Goal: Information Seeking & Learning: Find specific fact

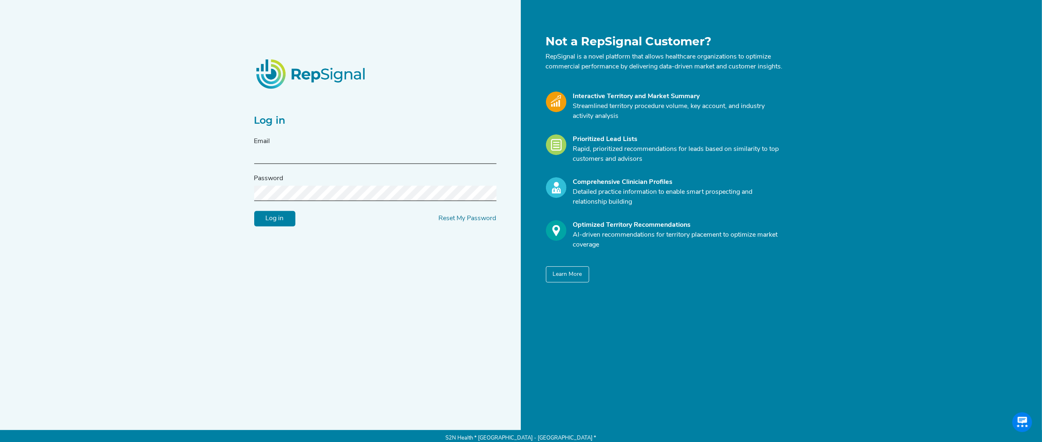
click at [312, 160] on input "text" at bounding box center [375, 156] width 242 height 15
type input "[PERSON_NAME][EMAIL_ADDRESS][PERSON_NAME][DOMAIN_NAME]"
click at [279, 222] on input "Log in" at bounding box center [274, 219] width 41 height 16
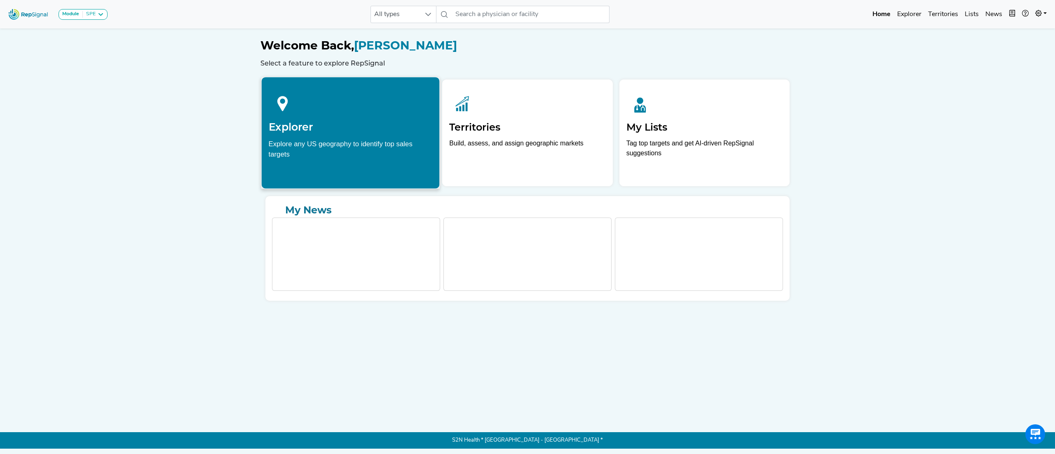
click at [307, 129] on h2 "Explorer" at bounding box center [351, 127] width 164 height 12
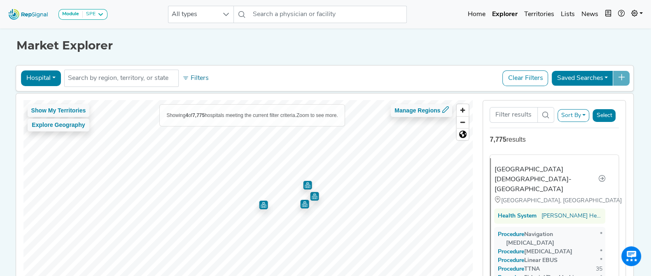
click at [306, 186] on img "Map marker" at bounding box center [307, 185] width 9 height 9
click at [311, 197] on img "Map marker" at bounding box center [314, 196] width 9 height 9
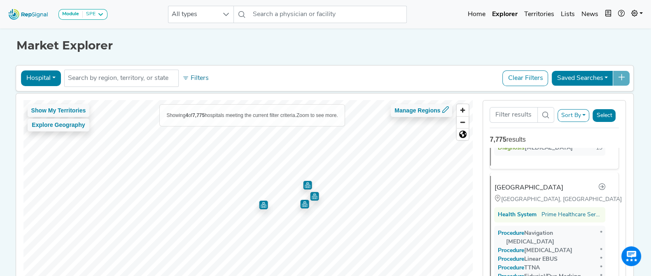
scroll to position [176, 0]
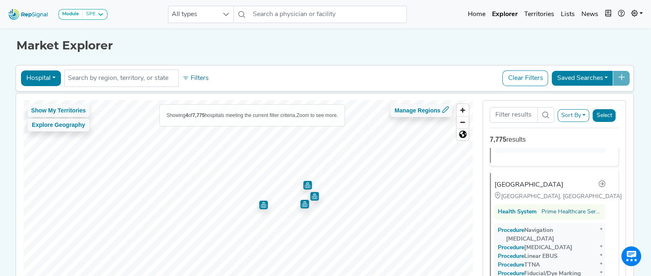
click at [302, 203] on img "Map marker" at bounding box center [304, 204] width 9 height 9
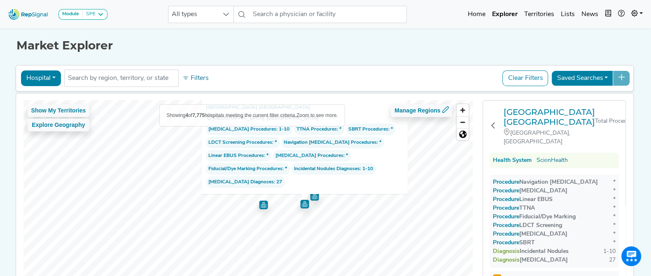
click at [535, 195] on div "Procedure Linear EBUS" at bounding box center [523, 199] width 60 height 9
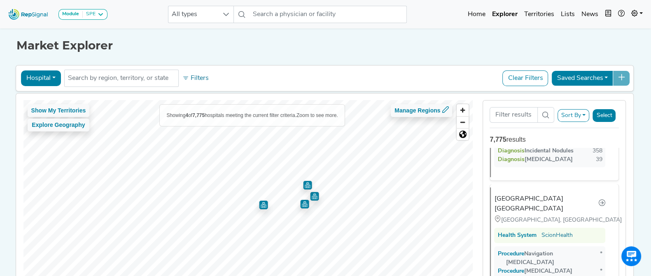
scroll to position [352, 0]
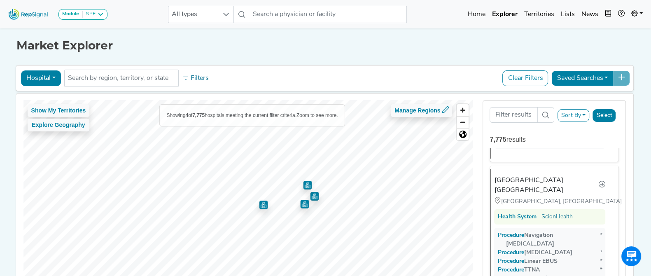
click at [259, 206] on img "Map marker" at bounding box center [263, 205] width 9 height 9
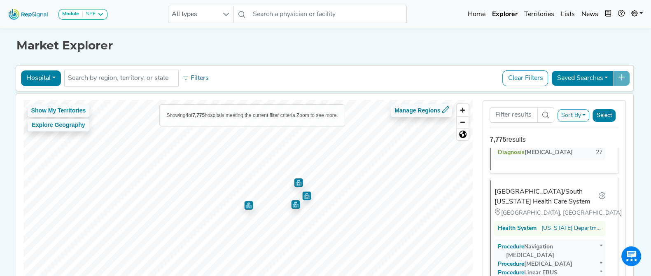
scroll to position [528, 0]
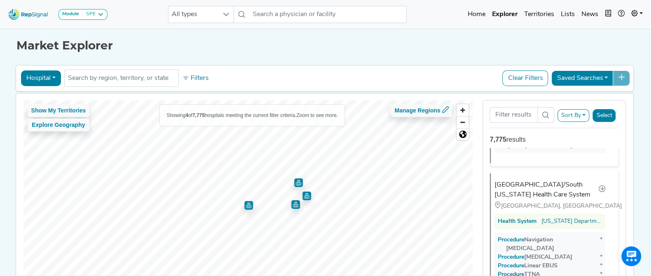
click at [295, 183] on img "Map marker" at bounding box center [298, 182] width 9 height 9
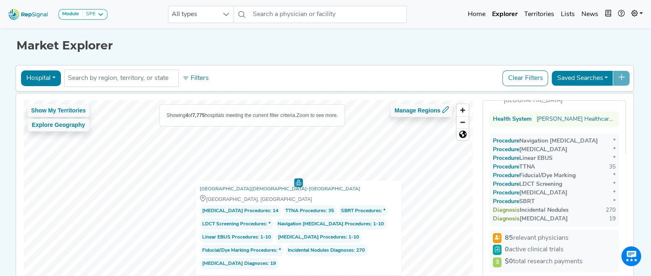
scroll to position [0, 0]
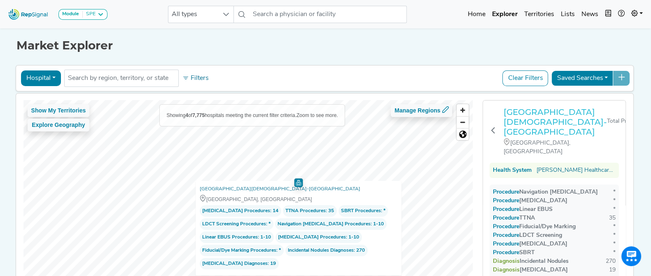
click at [550, 127] on h3 "[GEOGRAPHIC_DATA][DEMOGRAPHIC_DATA]-[GEOGRAPHIC_DATA]" at bounding box center [555, 122] width 103 height 30
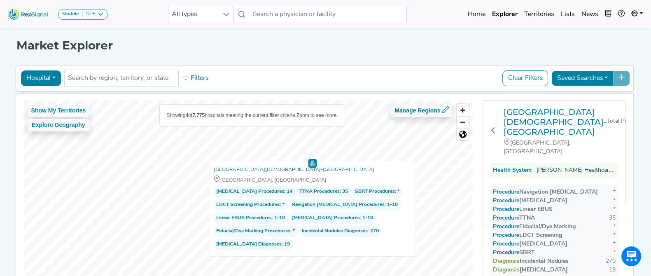
click at [581, 166] on link "[PERSON_NAME] Healthcare Corporation" at bounding box center [576, 170] width 79 height 9
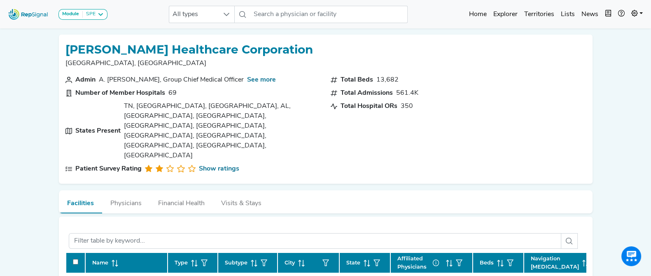
click at [585, 67] on div "[PERSON_NAME] Healthcare Corporation [GEOGRAPHIC_DATA], [GEOGRAPHIC_DATA] Admin…" at bounding box center [326, 109] width 534 height 149
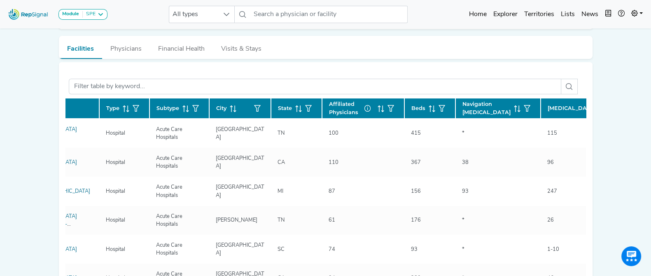
scroll to position [0, 96]
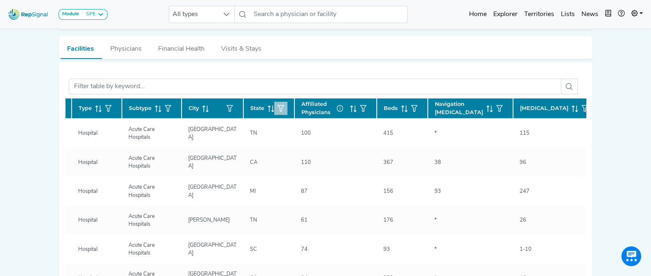
click at [274, 102] on button "button" at bounding box center [280, 108] width 13 height 13
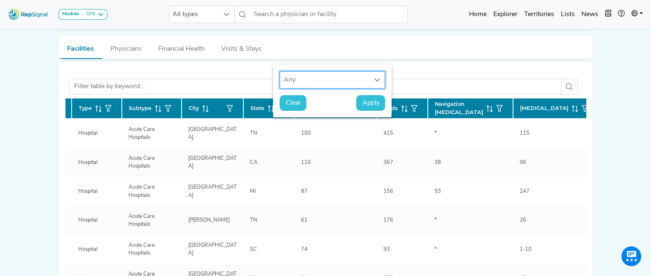
scroll to position [6, 39]
click at [270, 105] on icon at bounding box center [271, 108] width 7 height 7
click at [290, 102] on span "Clear" at bounding box center [292, 103] width 15 height 10
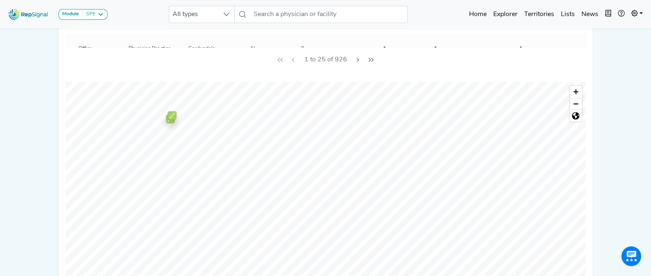
scroll to position [412, 0]
click at [172, 110] on img "Map marker" at bounding box center [172, 114] width 9 height 9
click at [247, 159] on img "Map marker" at bounding box center [249, 163] width 9 height 9
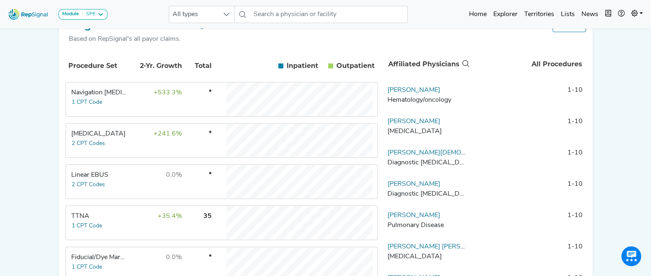
scroll to position [206, 0]
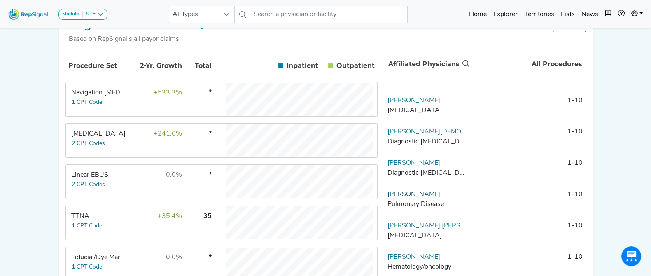
click at [416, 198] on link "Jairo Rodriguez" at bounding box center [414, 194] width 53 height 7
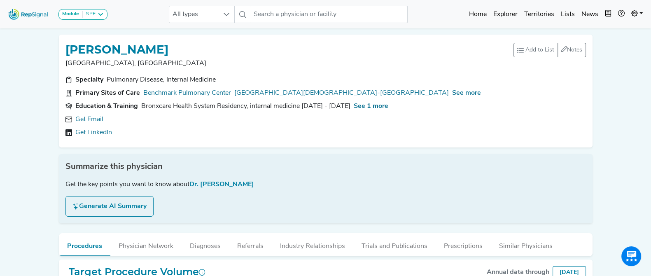
click at [124, 202] on button "Generate AI Summary" at bounding box center [109, 206] width 88 height 21
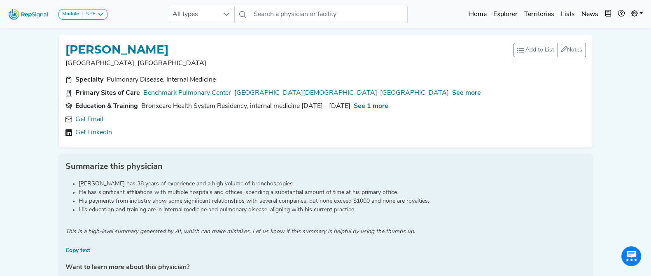
drag, startPoint x: 179, startPoint y: 47, endPoint x: 66, endPoint y: 47, distance: 113.3
click at [65, 45] on div "JAIRO RODRIGUEZ" at bounding box center [289, 49] width 448 height 16
copy h1 "JAIRO RODRIGUEZ"
